Goal: Task Accomplishment & Management: Complete application form

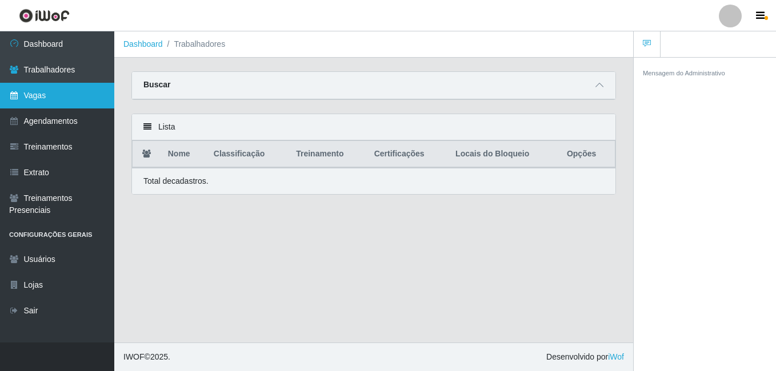
click at [81, 91] on link "Vagas" at bounding box center [57, 96] width 114 height 26
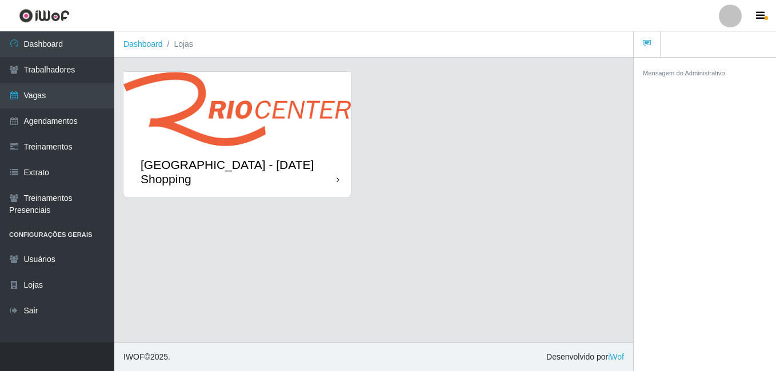
click at [263, 135] on img at bounding box center [236, 109] width 227 height 74
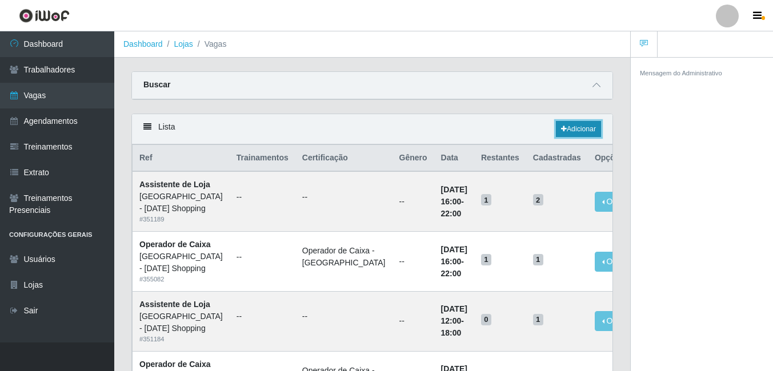
click at [580, 131] on link "Adicionar" at bounding box center [578, 129] width 45 height 16
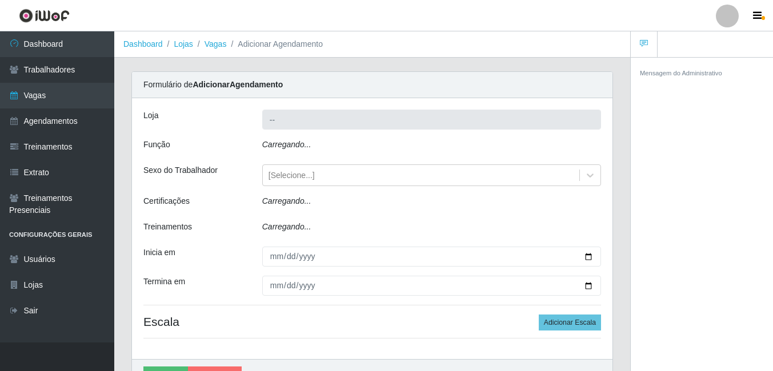
type input "[GEOGRAPHIC_DATA] - [DATE] Shopping"
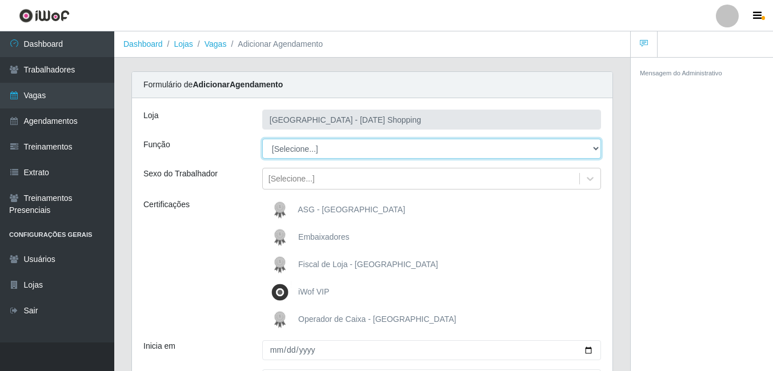
click at [290, 147] on select "[Selecione...] ASG ASG + ASG ++ Assistente de [PERSON_NAME] Assistente de [PERS…" at bounding box center [431, 149] width 339 height 20
select select "73"
click at [262, 139] on select "[Selecione...] ASG ASG + ASG ++ Assistente de [PERSON_NAME] Assistente de [PERS…" at bounding box center [431, 149] width 339 height 20
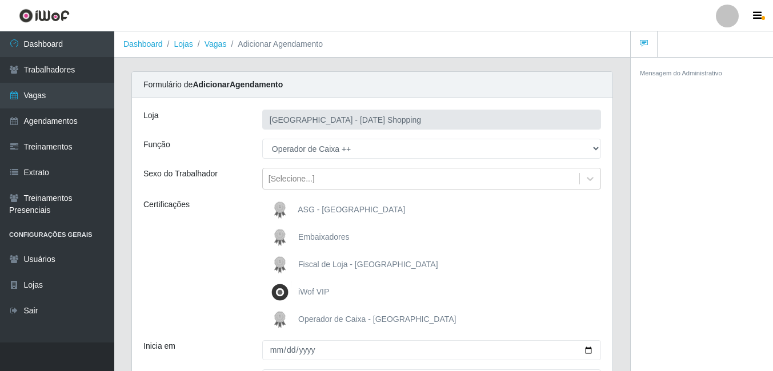
click at [319, 318] on span "Operador de Caixa - [GEOGRAPHIC_DATA]" at bounding box center [377, 319] width 158 height 9
click at [0, 0] on input "Operador de Caixa - [GEOGRAPHIC_DATA]" at bounding box center [0, 0] width 0 height 0
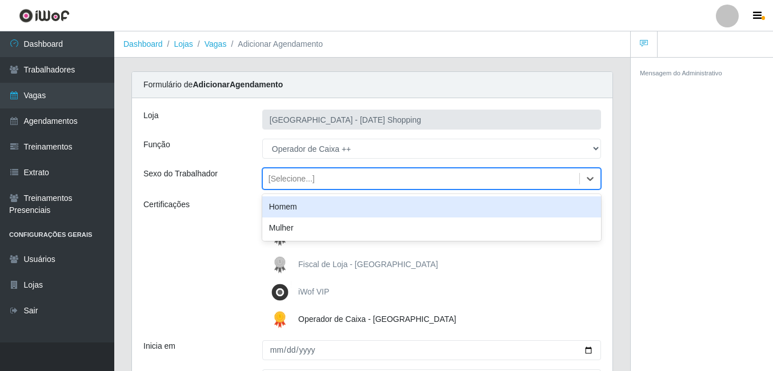
click at [294, 175] on div "[Selecione...]" at bounding box center [292, 179] width 46 height 12
click at [222, 227] on div "Certificações" at bounding box center [194, 265] width 119 height 133
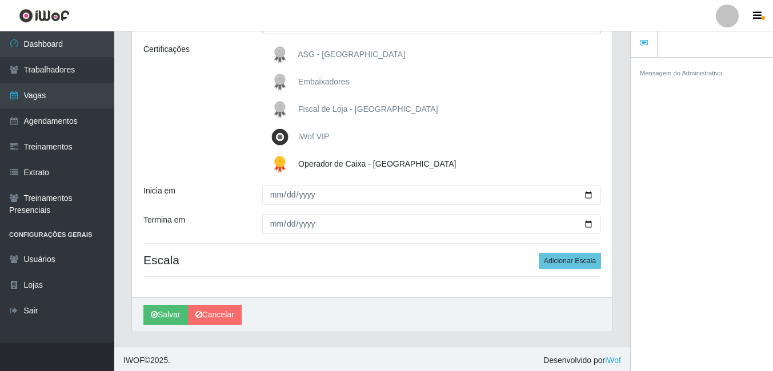
scroll to position [159, 0]
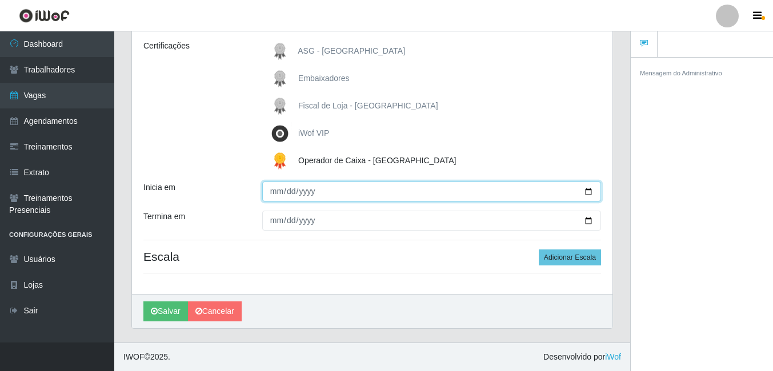
click at [288, 190] on input "Inicia em" at bounding box center [431, 192] width 339 height 20
click at [588, 190] on input "Inicia em" at bounding box center [431, 192] width 339 height 20
type input "[DATE]"
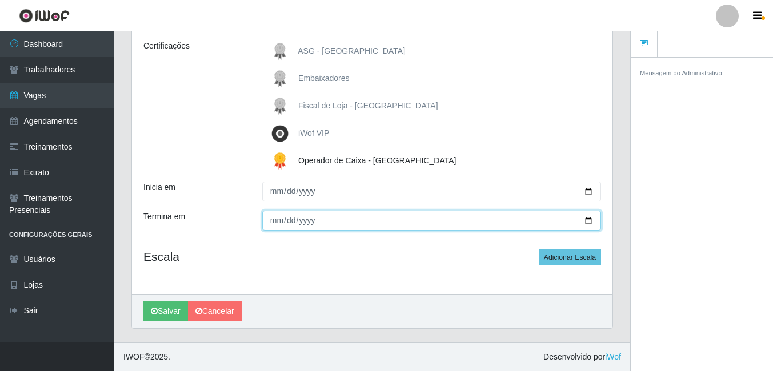
click at [587, 217] on input "Termina em" at bounding box center [431, 221] width 339 height 20
type input "[DATE]"
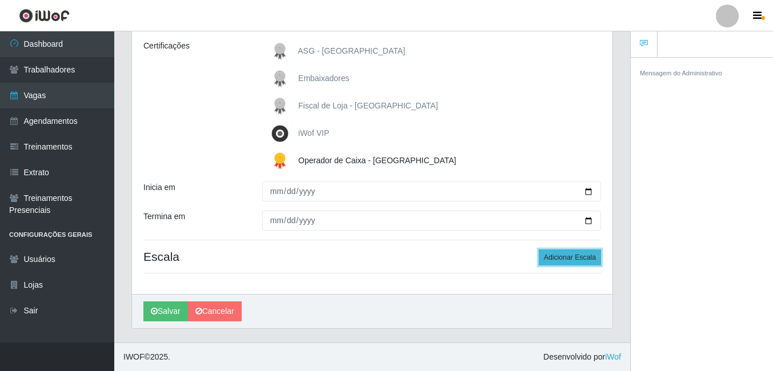
click at [556, 261] on button "Adicionar Escala" at bounding box center [570, 258] width 62 height 16
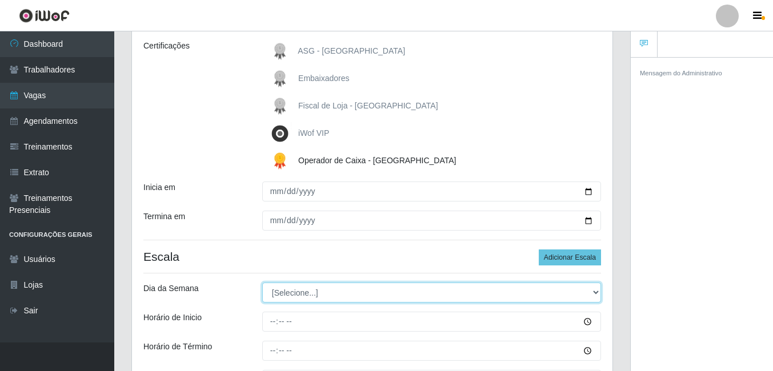
click at [292, 290] on select "[Selecione...] Segunda Terça Quarta Quinta Sexta Sábado Domingo" at bounding box center [431, 293] width 339 height 20
select select "0"
click at [262, 283] on select "[Selecione...] Segunda Terça Quarta Quinta Sexta Sábado Domingo" at bounding box center [431, 293] width 339 height 20
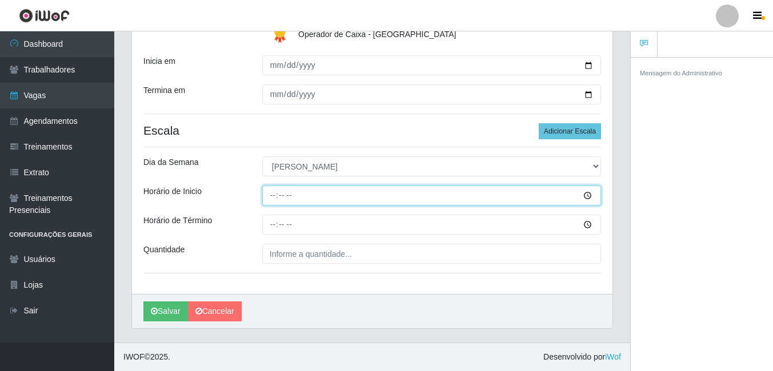
click at [276, 194] on input "Horário de Inicio" at bounding box center [431, 196] width 339 height 20
type input "15:00"
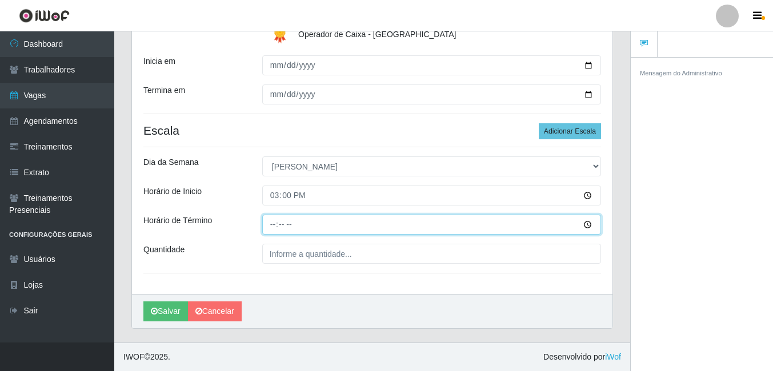
type input "21:00"
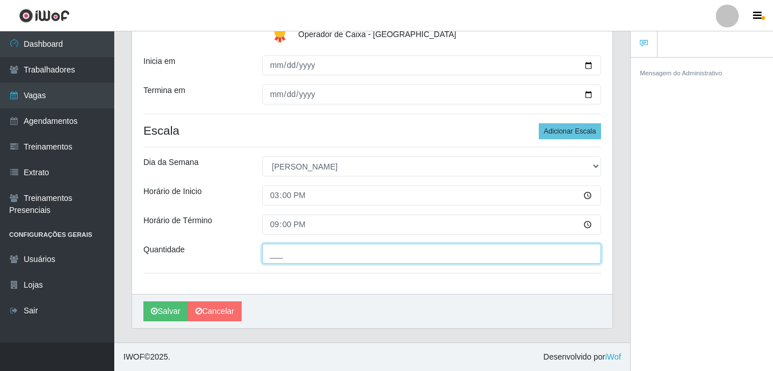
click at [285, 256] on input "___" at bounding box center [431, 254] width 339 height 20
type input "01_"
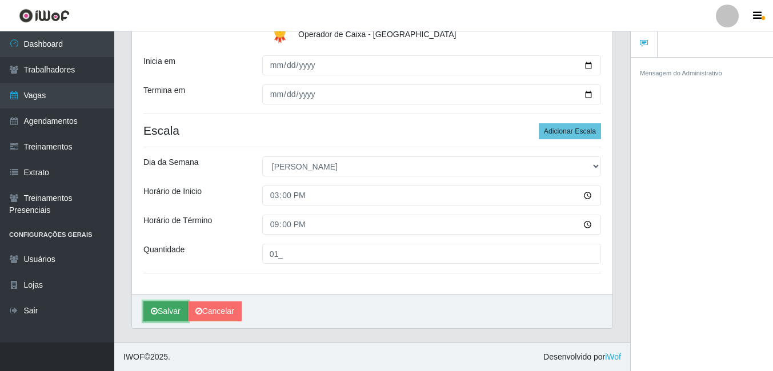
click at [171, 313] on button "Salvar" at bounding box center [165, 312] width 45 height 20
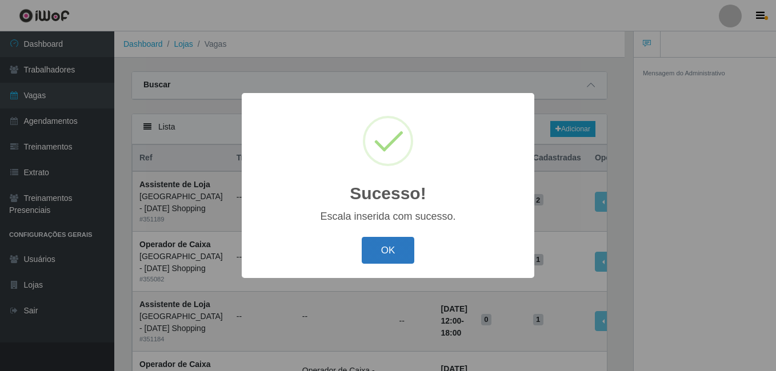
click at [375, 254] on button "OK" at bounding box center [388, 250] width 53 height 27
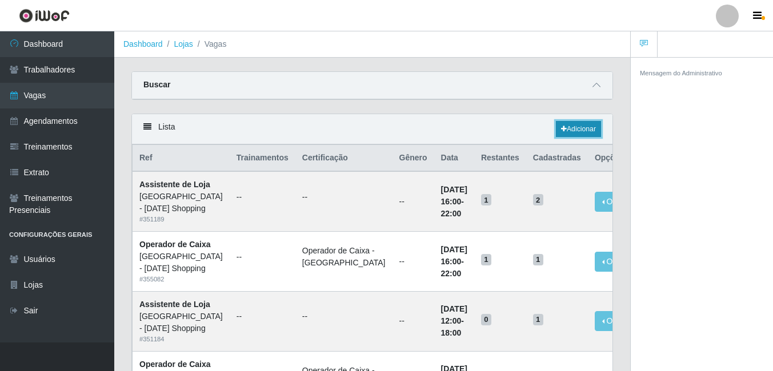
click at [586, 133] on link "Adicionar" at bounding box center [578, 129] width 45 height 16
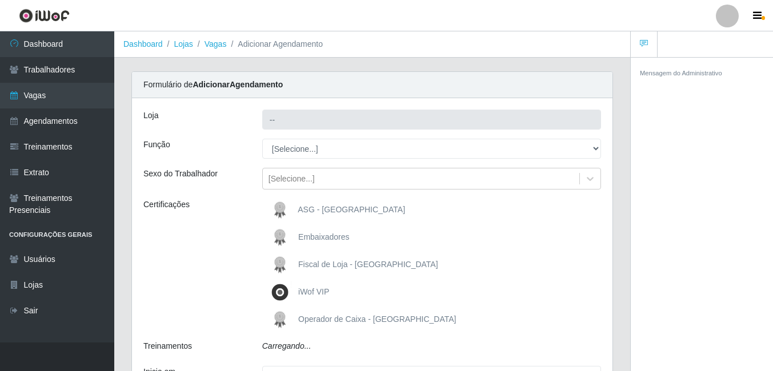
type input "[GEOGRAPHIC_DATA] - [DATE] Shopping"
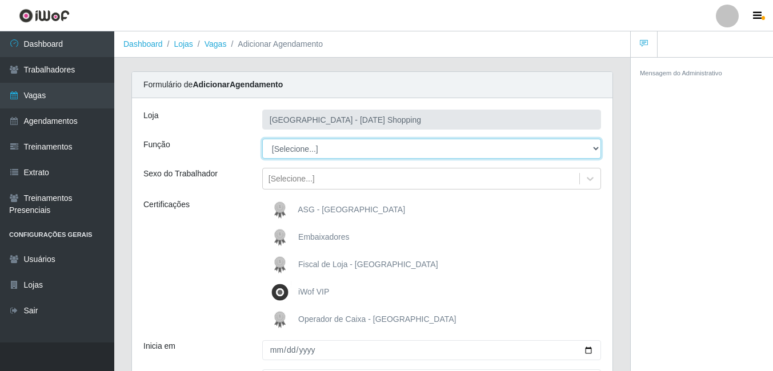
drag, startPoint x: 307, startPoint y: 145, endPoint x: 307, endPoint y: 160, distance: 14.9
click at [307, 145] on select "[Selecione...] ASG ASG + ASG ++ Assistente de [PERSON_NAME] Assistente de [PERS…" at bounding box center [431, 149] width 339 height 20
select select "22"
click at [262, 139] on select "[Selecione...] ASG ASG + ASG ++ Assistente de [PERSON_NAME] Assistente de [PERS…" at bounding box center [431, 149] width 339 height 20
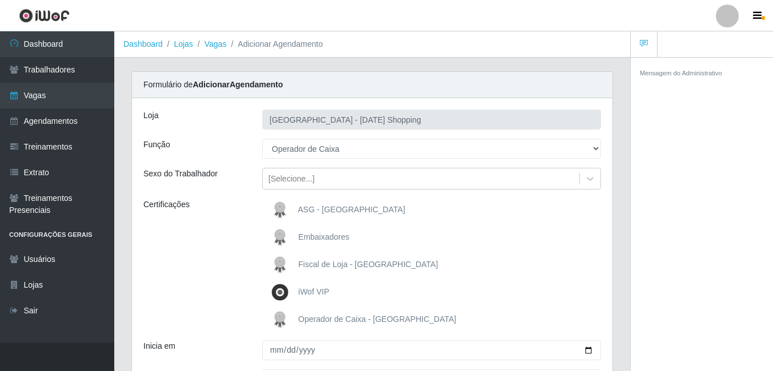
click at [327, 319] on span "Operador de Caixa - [GEOGRAPHIC_DATA]" at bounding box center [377, 319] width 158 height 9
click at [0, 0] on input "Operador de Caixa - [GEOGRAPHIC_DATA]" at bounding box center [0, 0] width 0 height 0
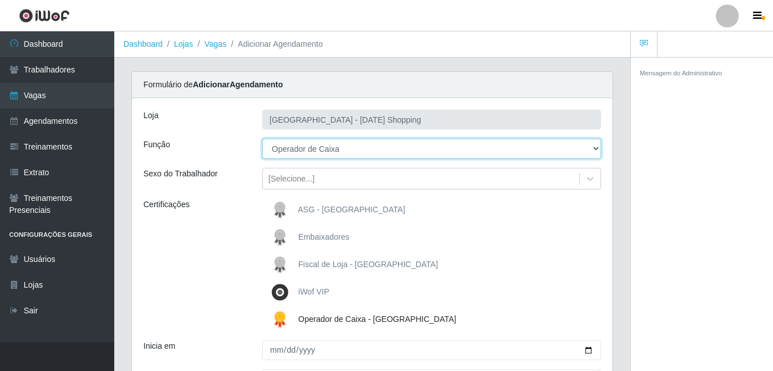
click at [308, 153] on select "[Selecione...] ASG ASG + ASG ++ Assistente de [PERSON_NAME] Assistente de [PERS…" at bounding box center [431, 149] width 339 height 20
click at [262, 139] on select "[Selecione...] ASG ASG + ASG ++ Assistente de [PERSON_NAME] Assistente de [PERS…" at bounding box center [431, 149] width 339 height 20
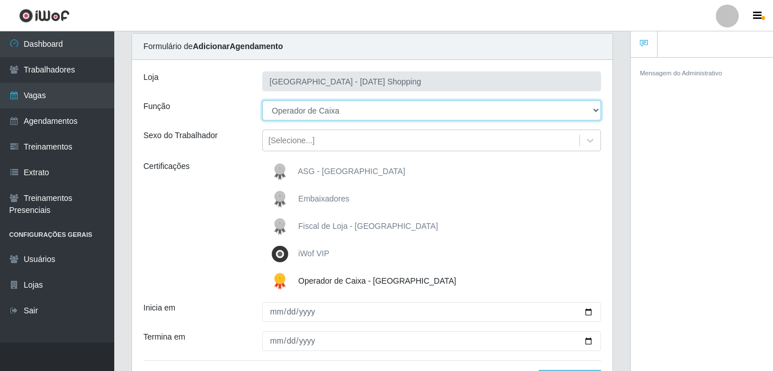
scroll to position [159, 0]
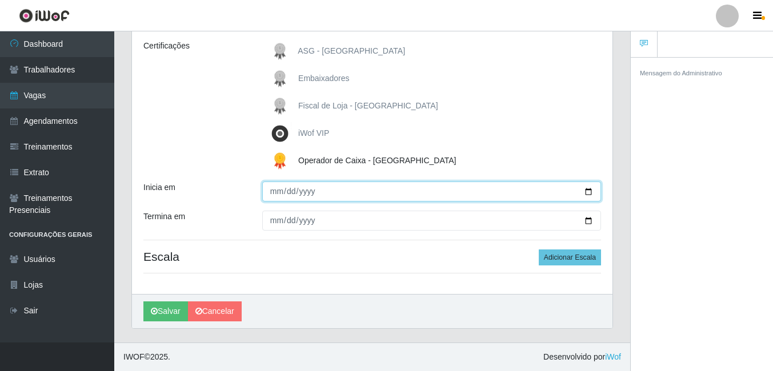
click at [581, 194] on input "Inicia em" at bounding box center [431, 192] width 339 height 20
click at [586, 194] on input "Inicia em" at bounding box center [431, 192] width 339 height 20
type input "[DATE]"
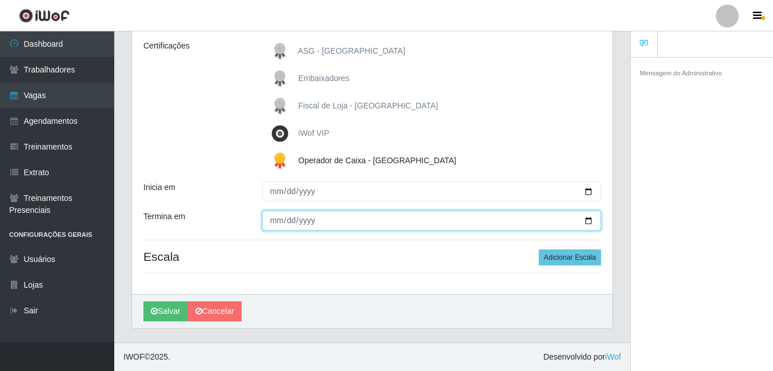
click at [591, 218] on input "Termina em" at bounding box center [431, 221] width 339 height 20
type input "[DATE]"
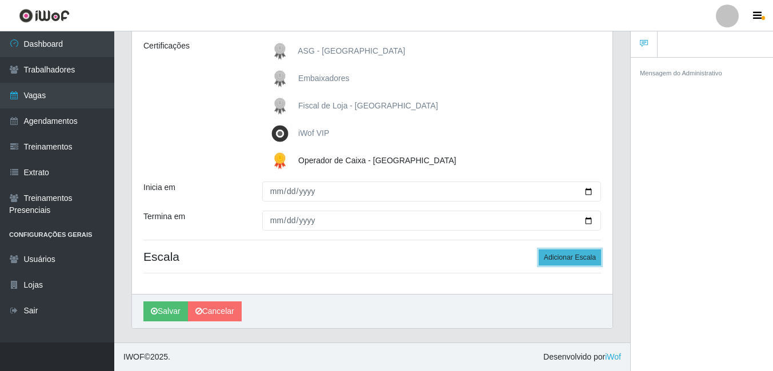
click at [551, 258] on button "Adicionar Escala" at bounding box center [570, 258] width 62 height 16
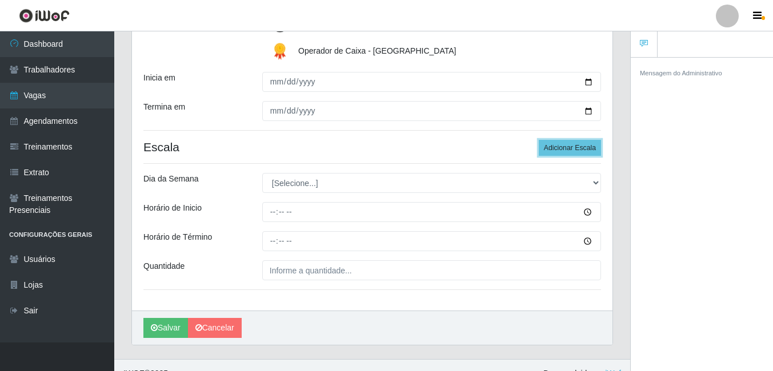
scroll to position [273, 0]
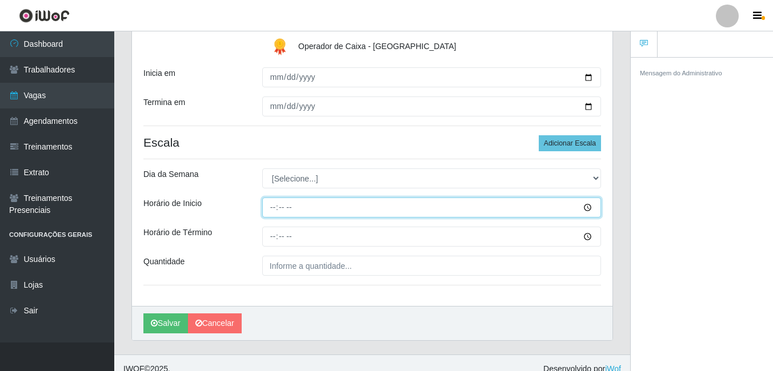
click at [275, 207] on input "Horário de Inicio" at bounding box center [431, 208] width 339 height 20
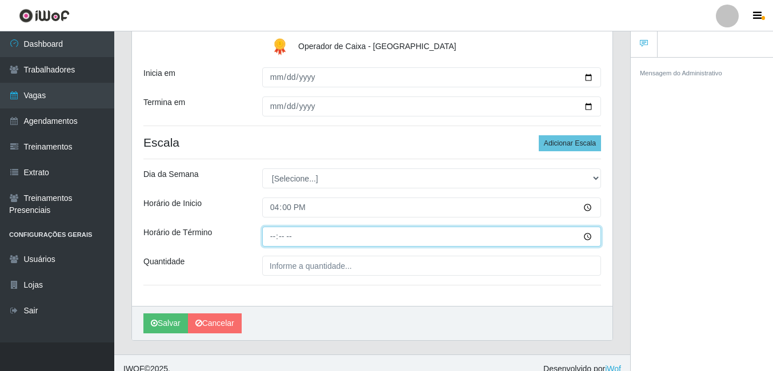
click at [277, 238] on input "Horário de Término" at bounding box center [431, 237] width 339 height 20
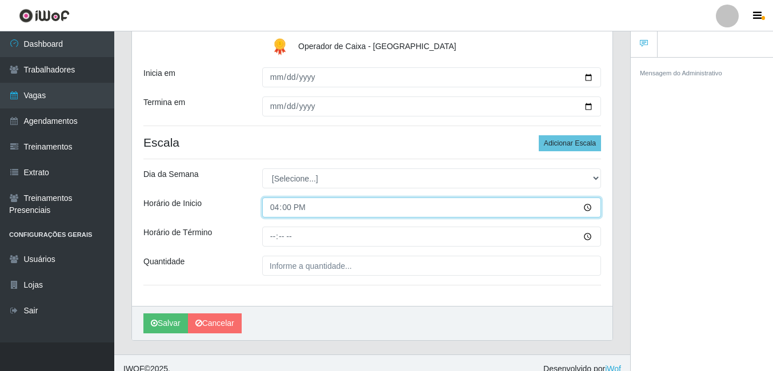
click at [277, 211] on input "16:00" at bounding box center [431, 208] width 339 height 20
type input "15:00"
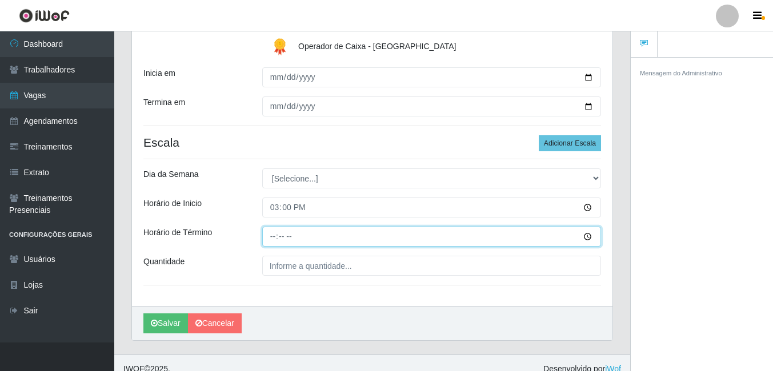
click at [286, 241] on input "Horário de Término" at bounding box center [431, 237] width 339 height 20
type input "21:00"
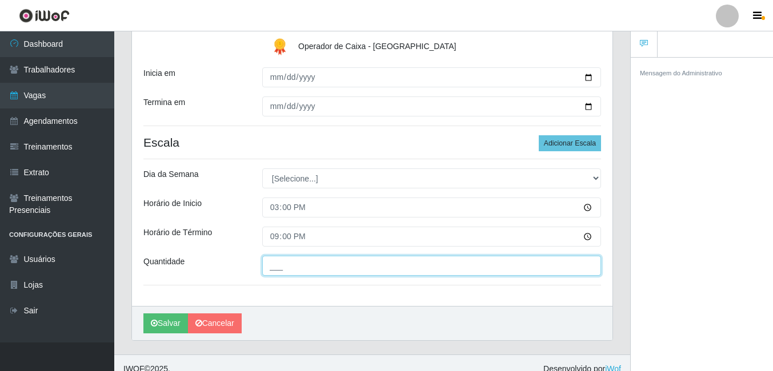
click at [268, 269] on input "___" at bounding box center [431, 266] width 339 height 20
type input "01_"
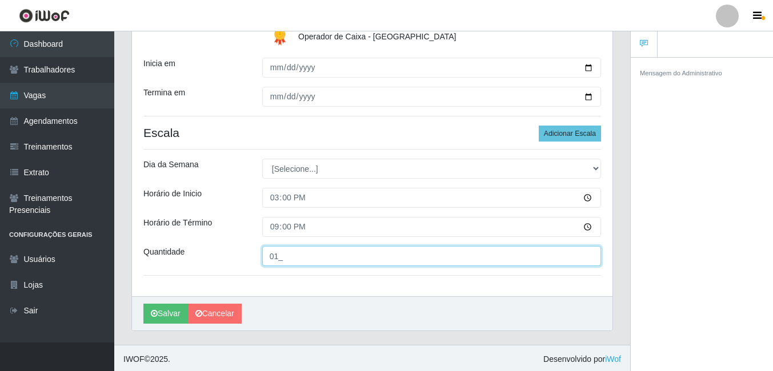
scroll to position [285, 0]
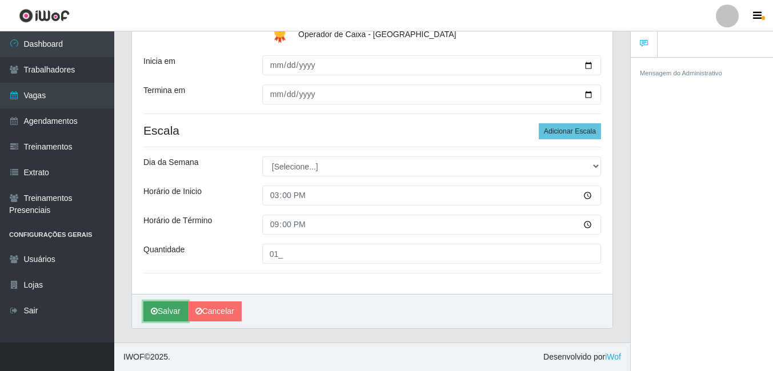
click at [171, 314] on button "Salvar" at bounding box center [165, 312] width 45 height 20
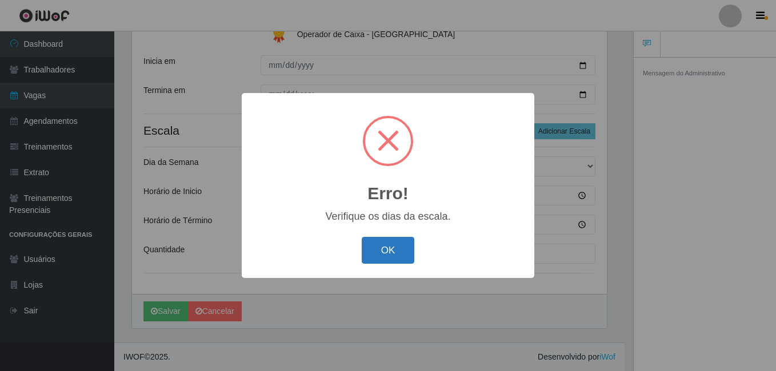
click at [392, 246] on button "OK" at bounding box center [388, 250] width 53 height 27
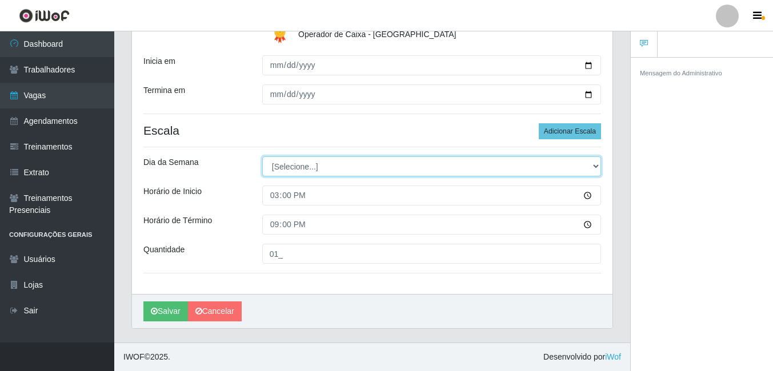
click at [299, 174] on select "[Selecione...] Segunda Terça Quarta Quinta Sexta Sábado Domingo" at bounding box center [431, 167] width 339 height 20
select select "4"
click at [262, 157] on select "[Selecione...] Segunda Terça Quarta Quinta Sexta Sábado Domingo" at bounding box center [431, 167] width 339 height 20
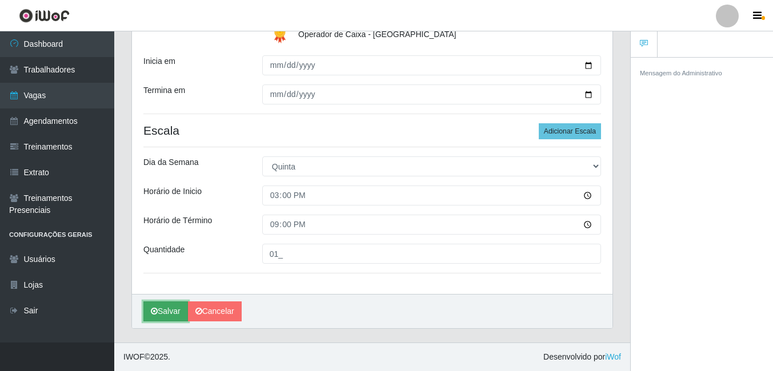
click at [174, 304] on button "Salvar" at bounding box center [165, 312] width 45 height 20
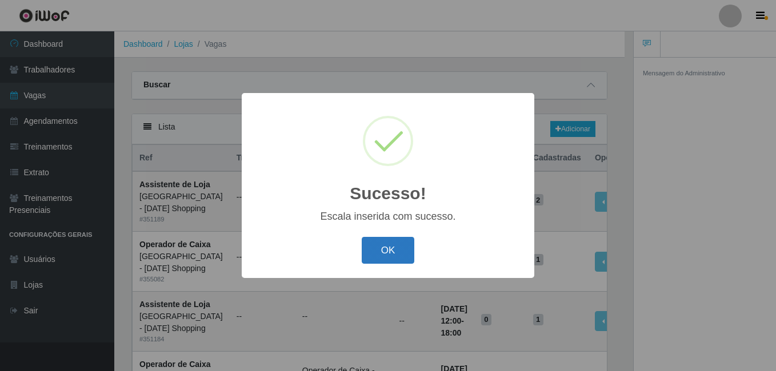
click at [399, 245] on button "OK" at bounding box center [388, 250] width 53 height 27
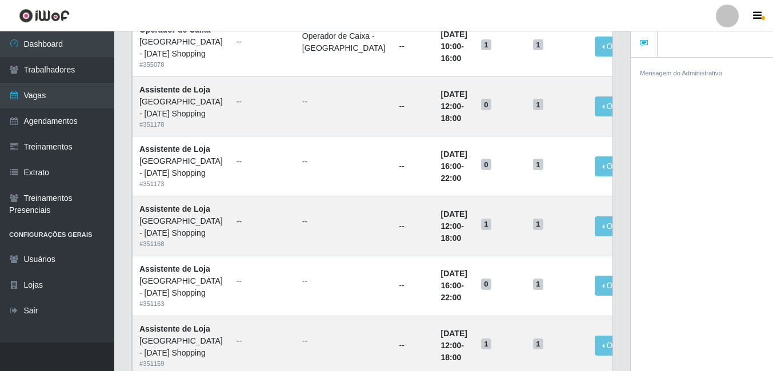
scroll to position [343, 0]
